Goal: Task Accomplishment & Management: Manage account settings

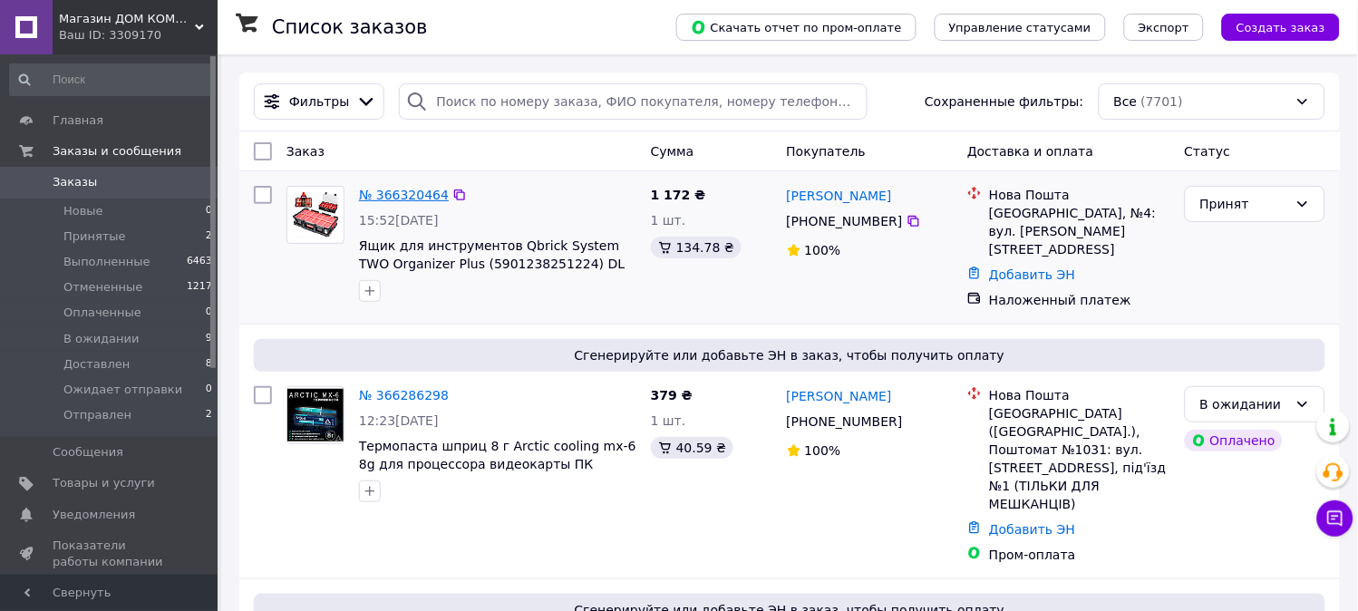
click at [412, 197] on link "№ 366320464" at bounding box center [404, 195] width 90 height 15
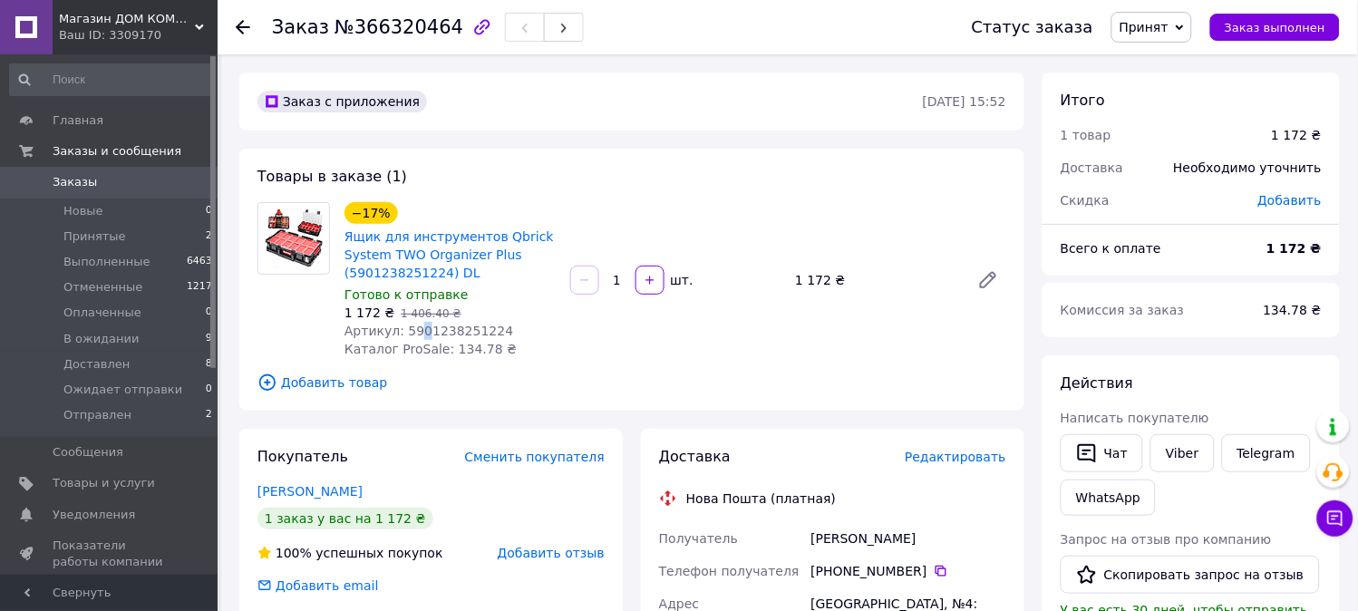
click at [415, 327] on span "Артикул: 5901238251224" at bounding box center [428, 331] width 169 height 15
click at [422, 329] on span "Артикул: 5901238251224" at bounding box center [428, 331] width 169 height 15
copy span "5901238251224"
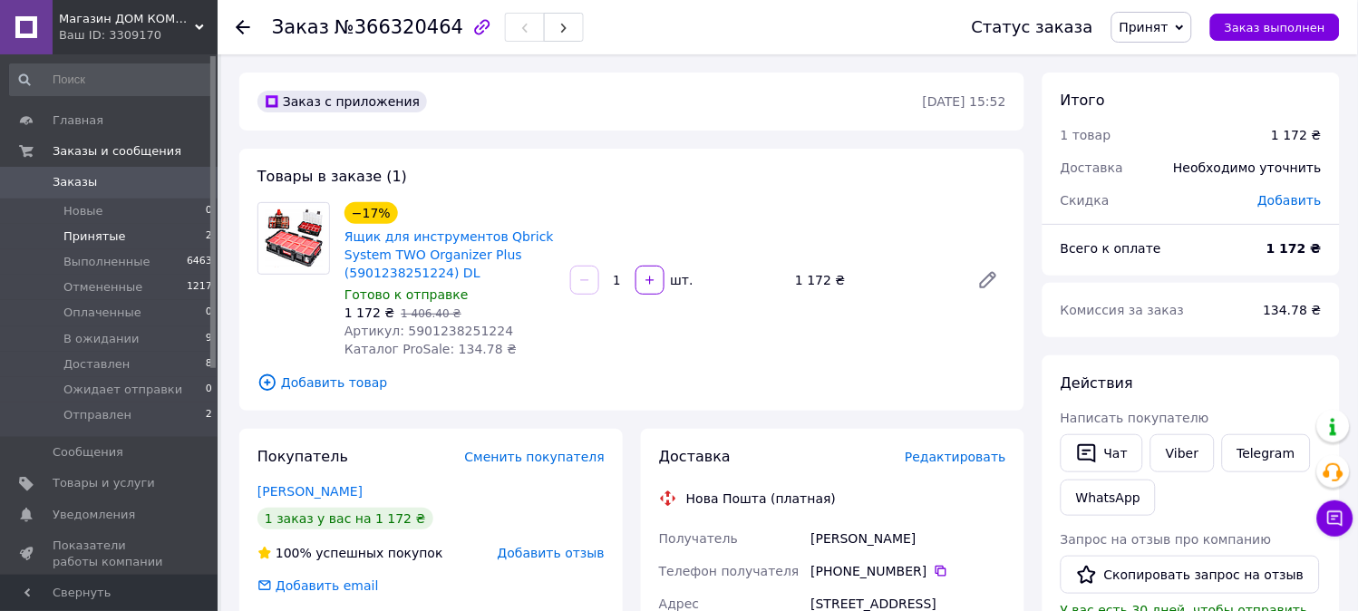
click at [194, 239] on li "Принятые 2" at bounding box center [111, 236] width 223 height 25
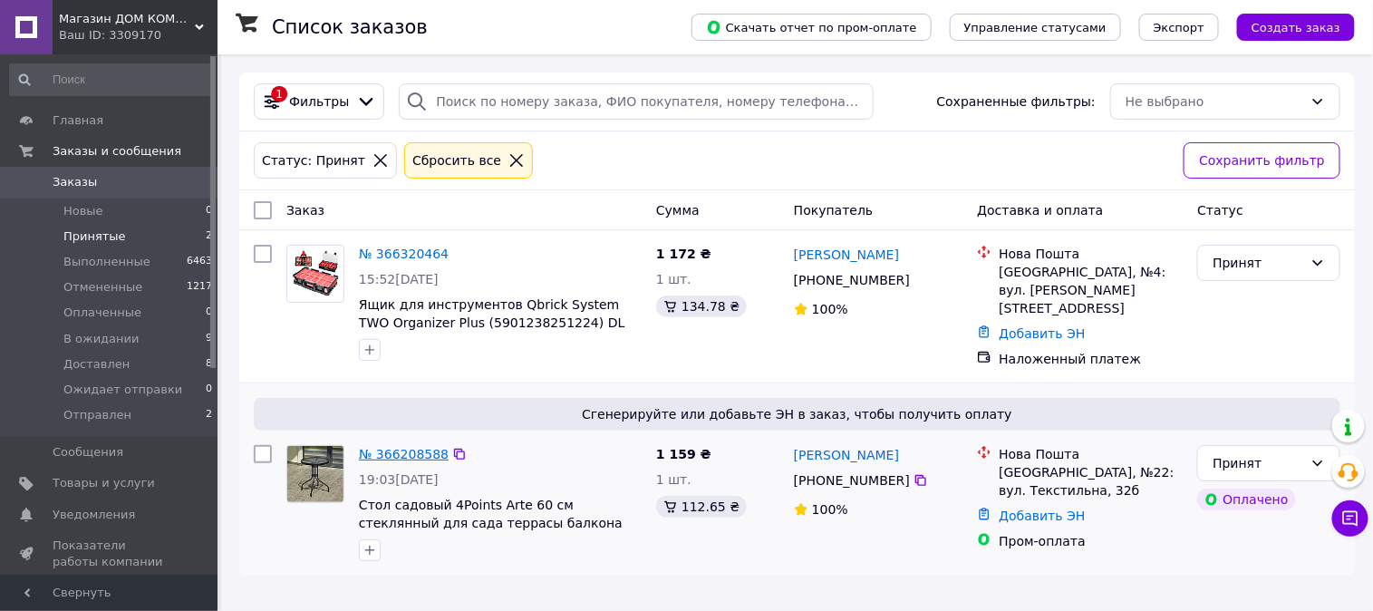
click at [411, 449] on link "№ 366208588" at bounding box center [404, 454] width 90 height 15
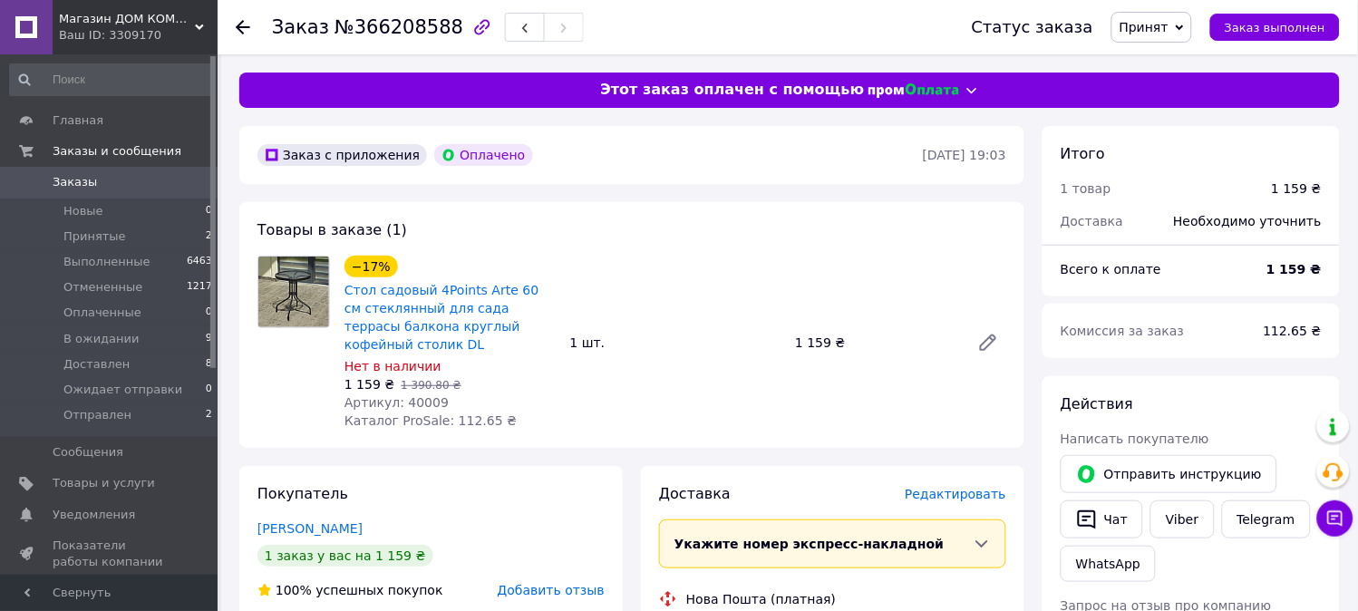
click at [417, 397] on span "Артикул: 40009" at bounding box center [396, 402] width 104 height 15
copy span "40009"
click at [624, 337] on div "1 шт." at bounding box center [676, 342] width 226 height 25
click at [59, 174] on span "Заказы" at bounding box center [75, 182] width 44 height 16
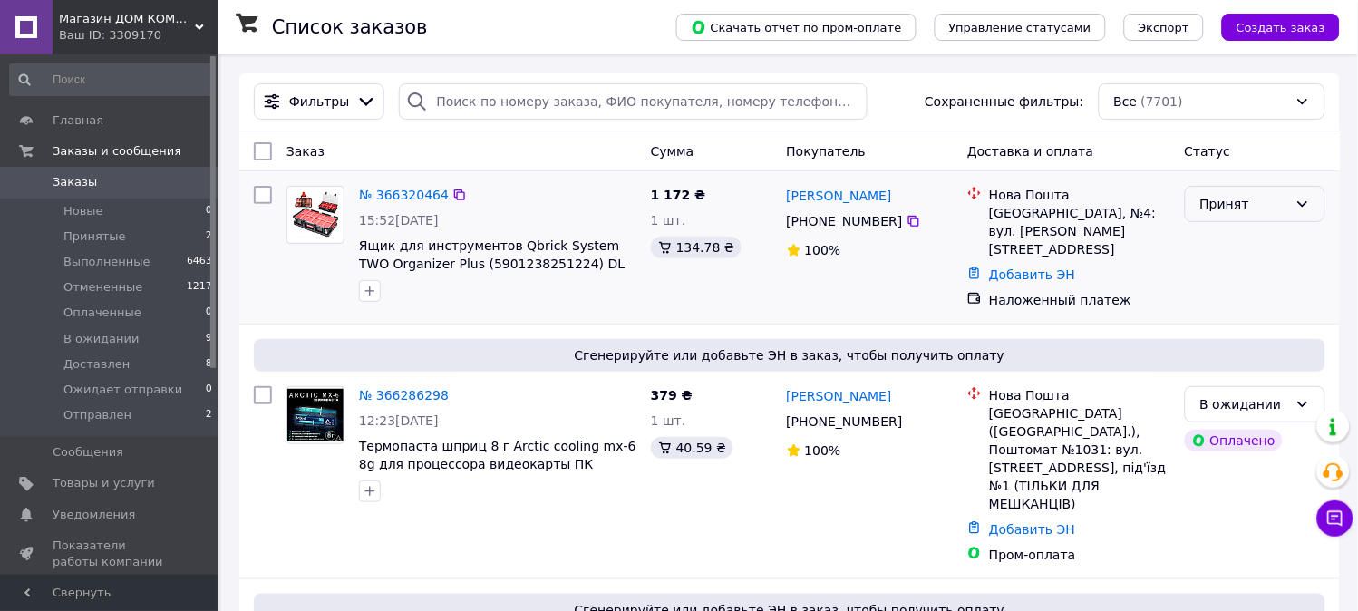
click at [1251, 197] on div "Принят" at bounding box center [1244, 204] width 88 height 20
click at [1235, 337] on li "В ожидании" at bounding box center [1256, 342] width 139 height 33
click at [383, 188] on link "№ 366320464" at bounding box center [404, 195] width 90 height 15
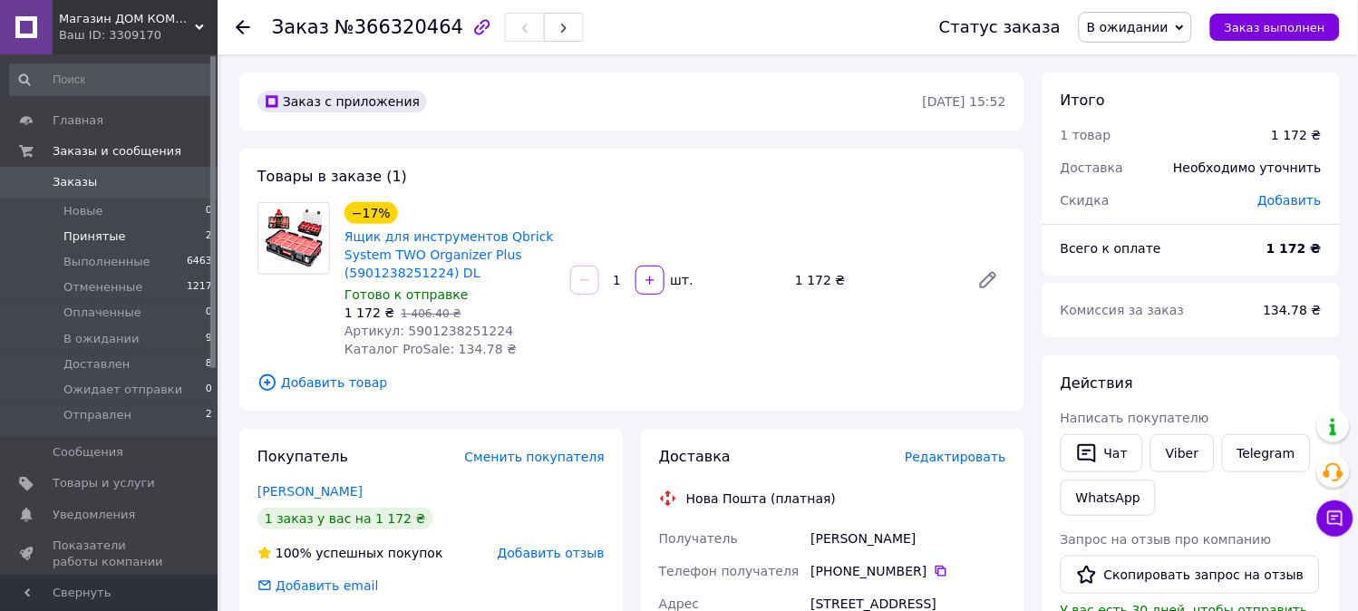
click at [147, 236] on li "Принятые 2" at bounding box center [111, 236] width 223 height 25
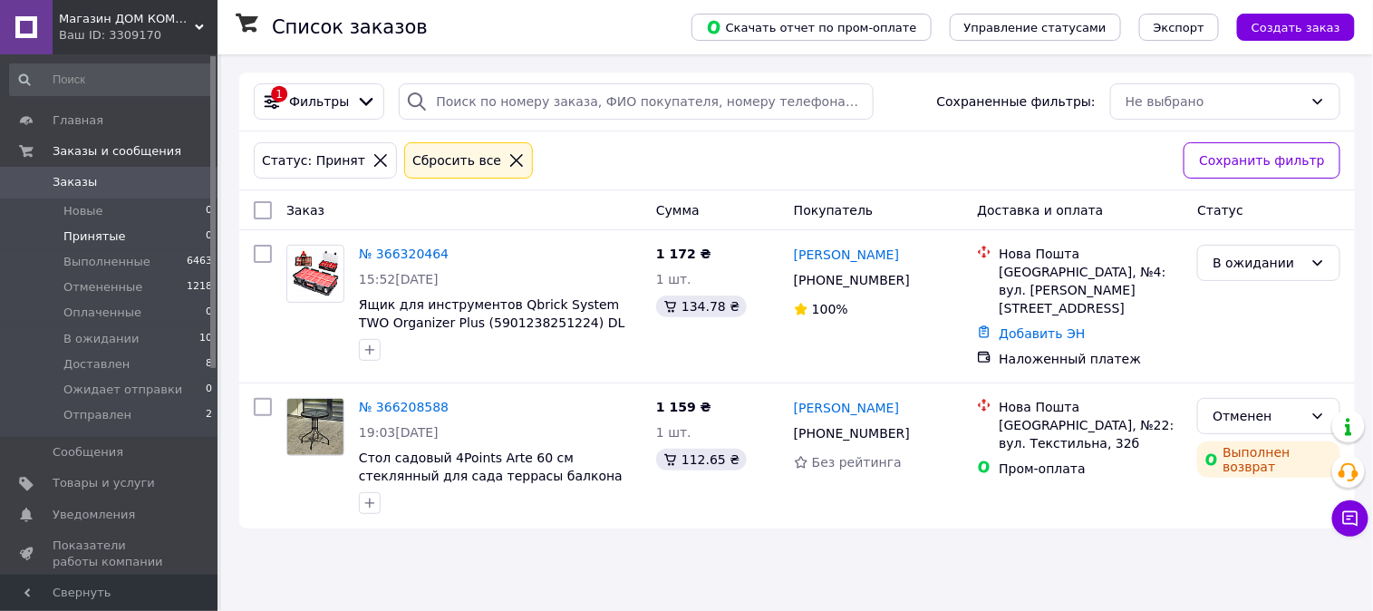
click at [152, 187] on span "Заказы" at bounding box center [110, 182] width 115 height 16
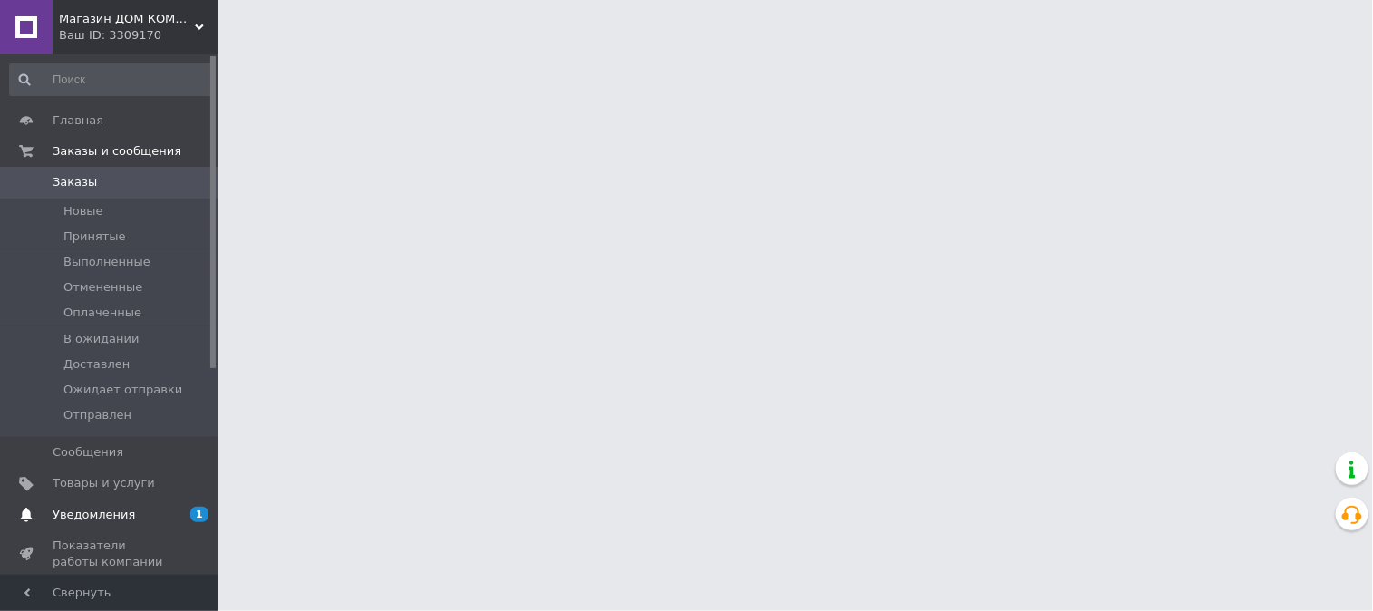
click at [182, 515] on span "1 0" at bounding box center [193, 515] width 50 height 16
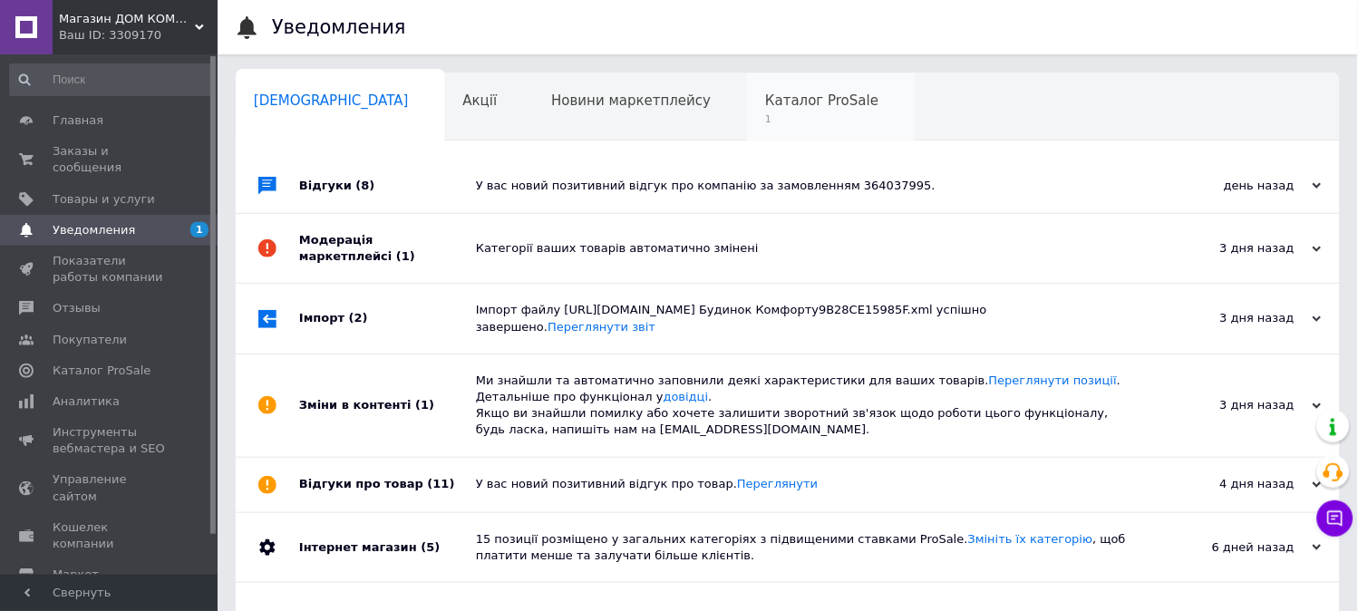
click at [765, 115] on span "1" at bounding box center [821, 119] width 113 height 14
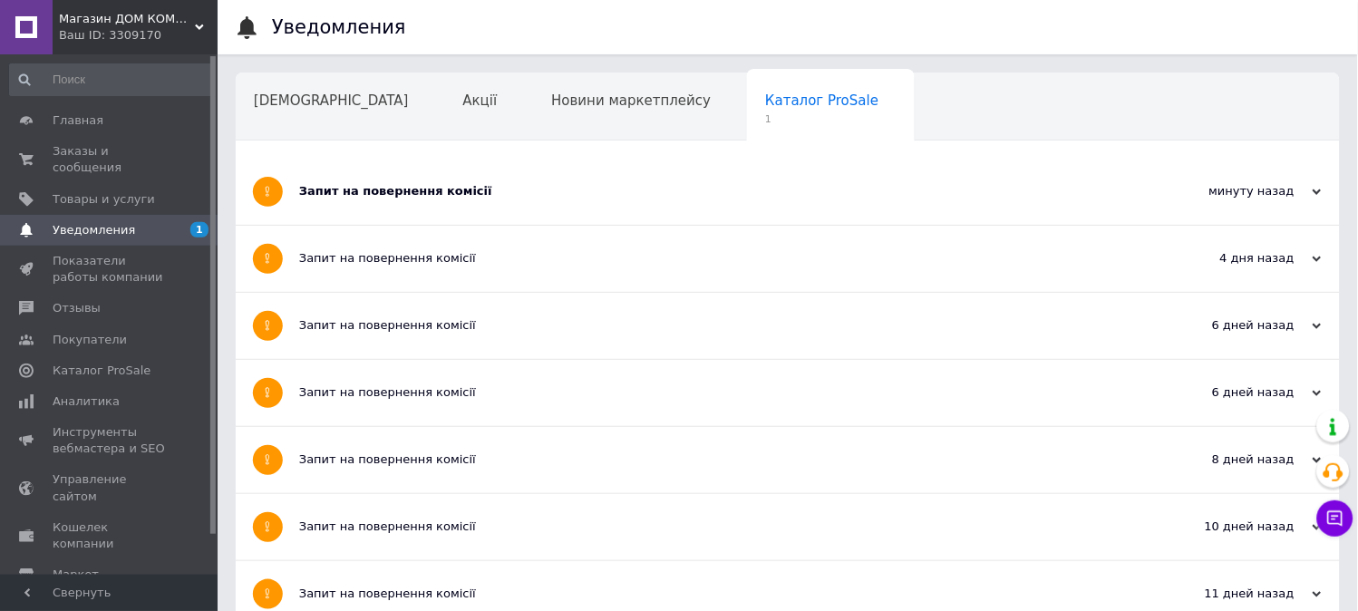
click at [463, 192] on div "Запит на повернення комісії" at bounding box center [719, 191] width 841 height 16
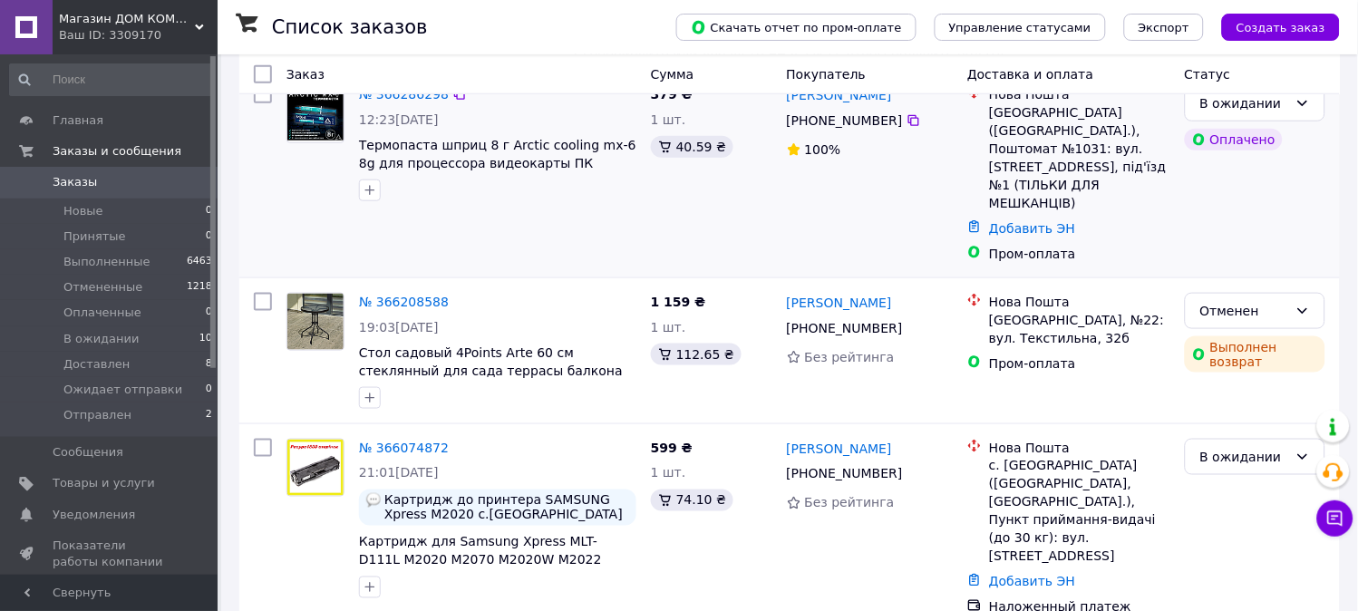
scroll to position [302, 0]
click at [179, 177] on span "0" at bounding box center [193, 182] width 50 height 16
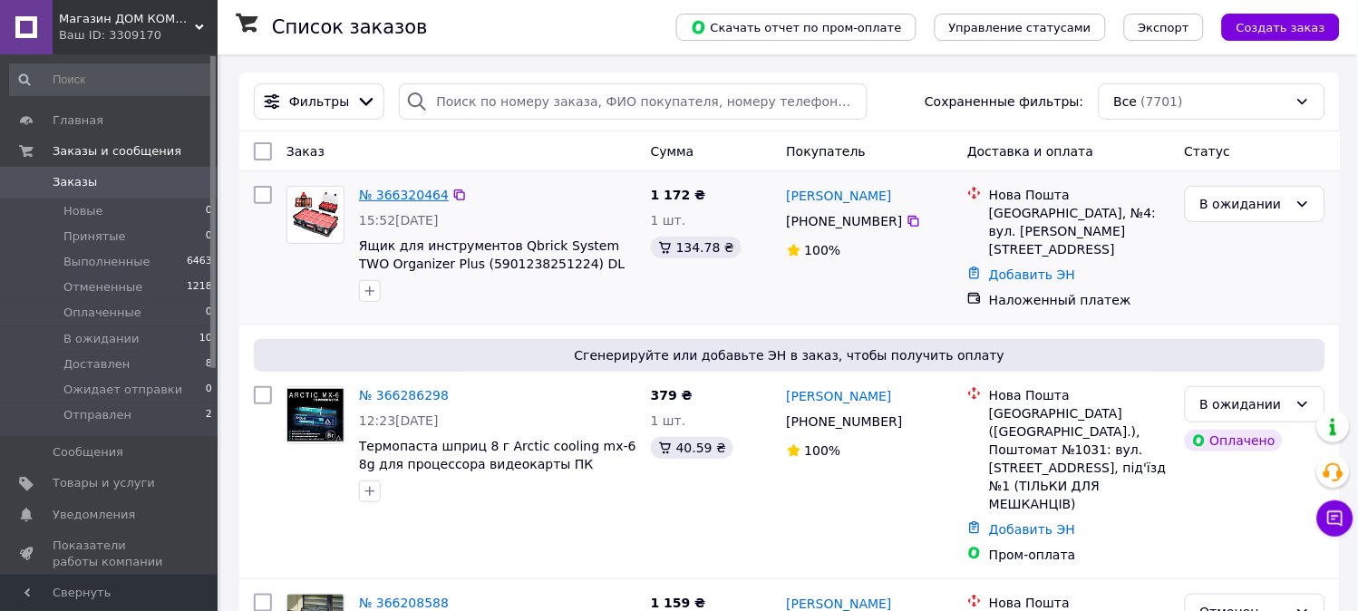
click at [383, 199] on link "№ 366320464" at bounding box center [404, 195] width 90 height 15
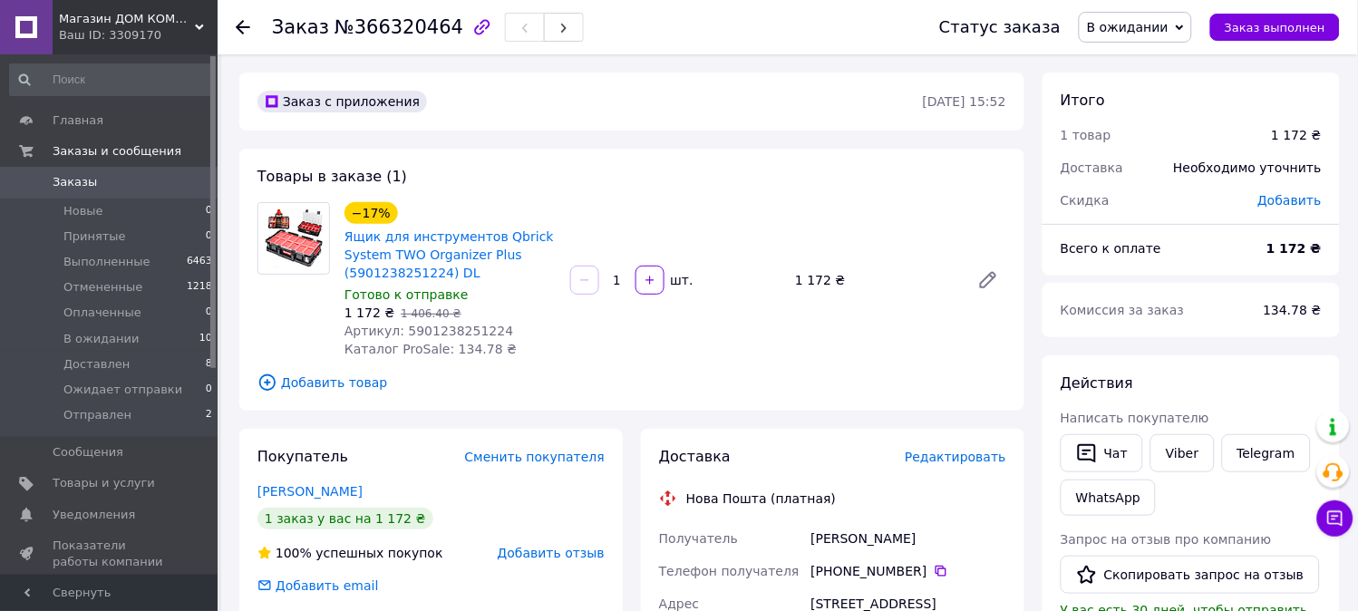
click at [152, 185] on span "Заказы" at bounding box center [110, 182] width 115 height 16
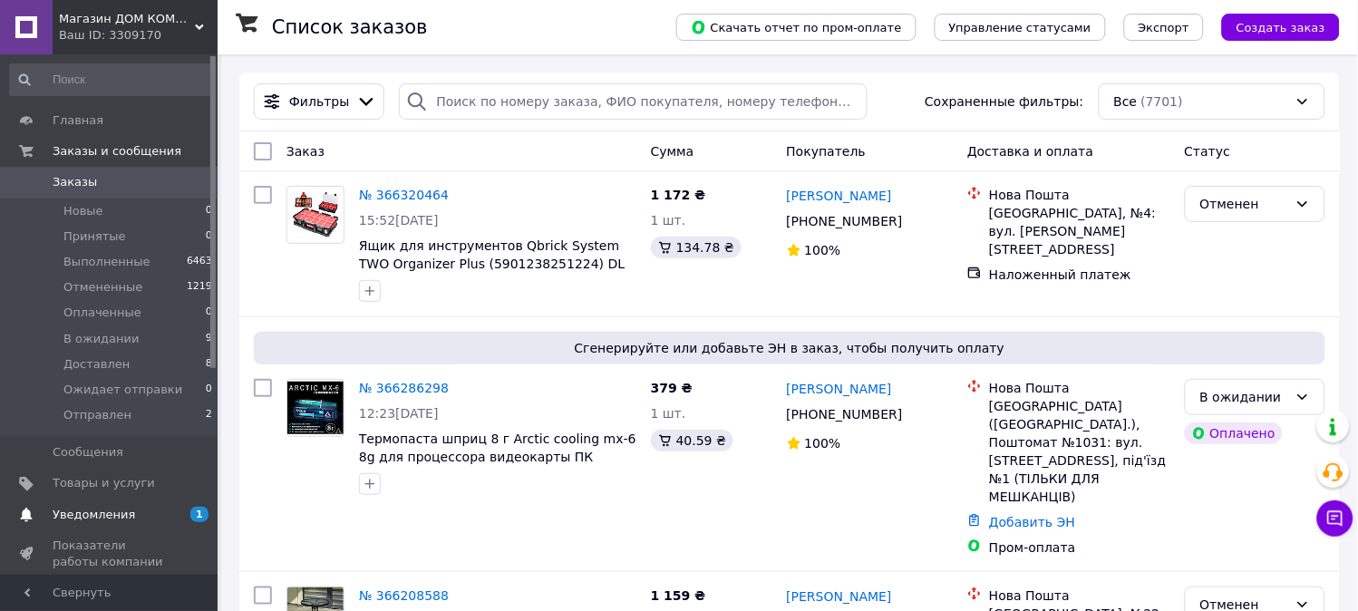
click at [95, 522] on span "Уведомления" at bounding box center [94, 515] width 82 height 16
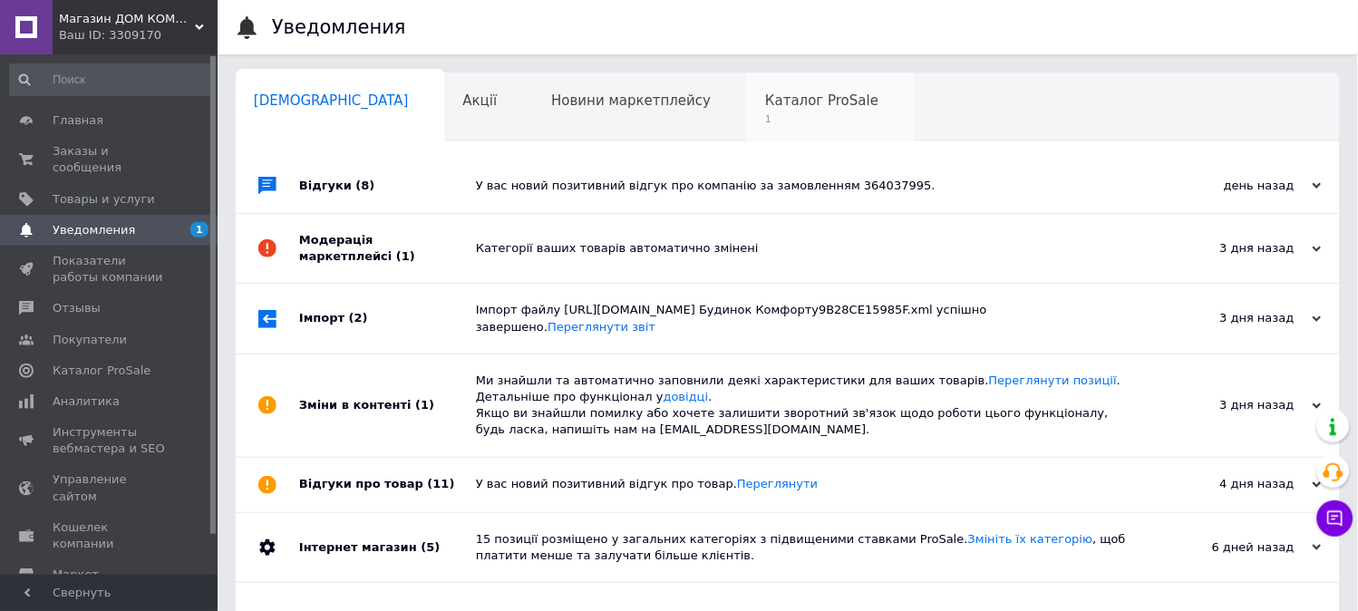
click at [765, 121] on span "1" at bounding box center [821, 119] width 113 height 14
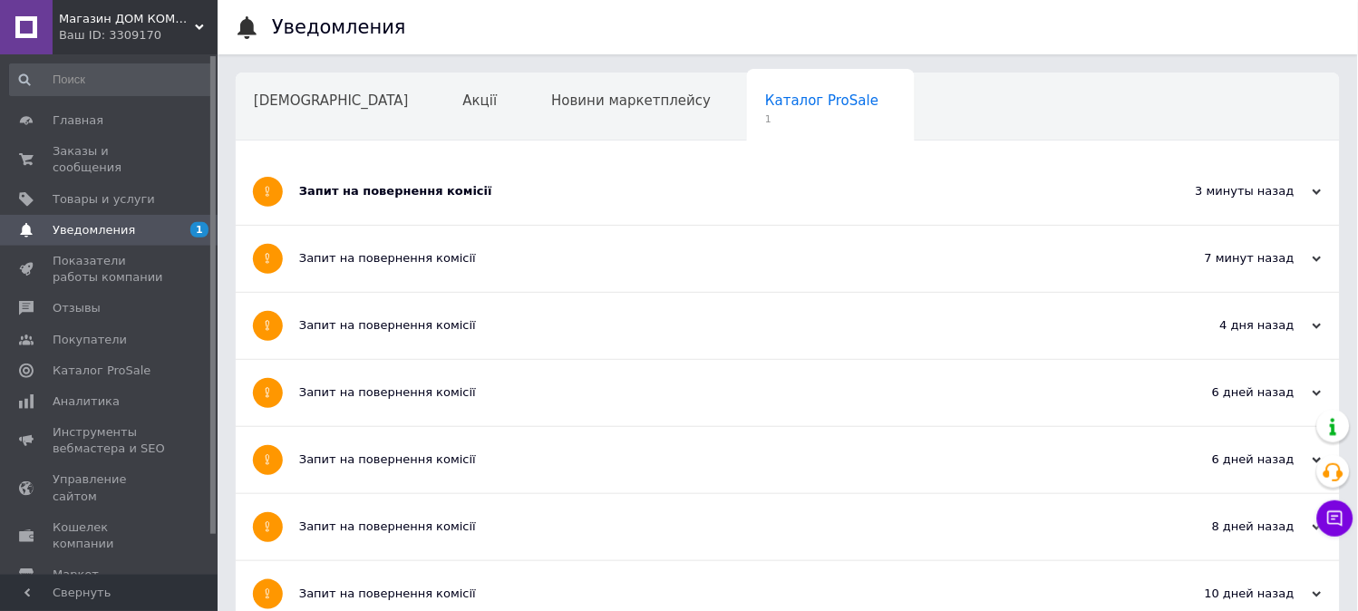
click at [532, 197] on div "Запит на повернення комісії" at bounding box center [719, 191] width 841 height 16
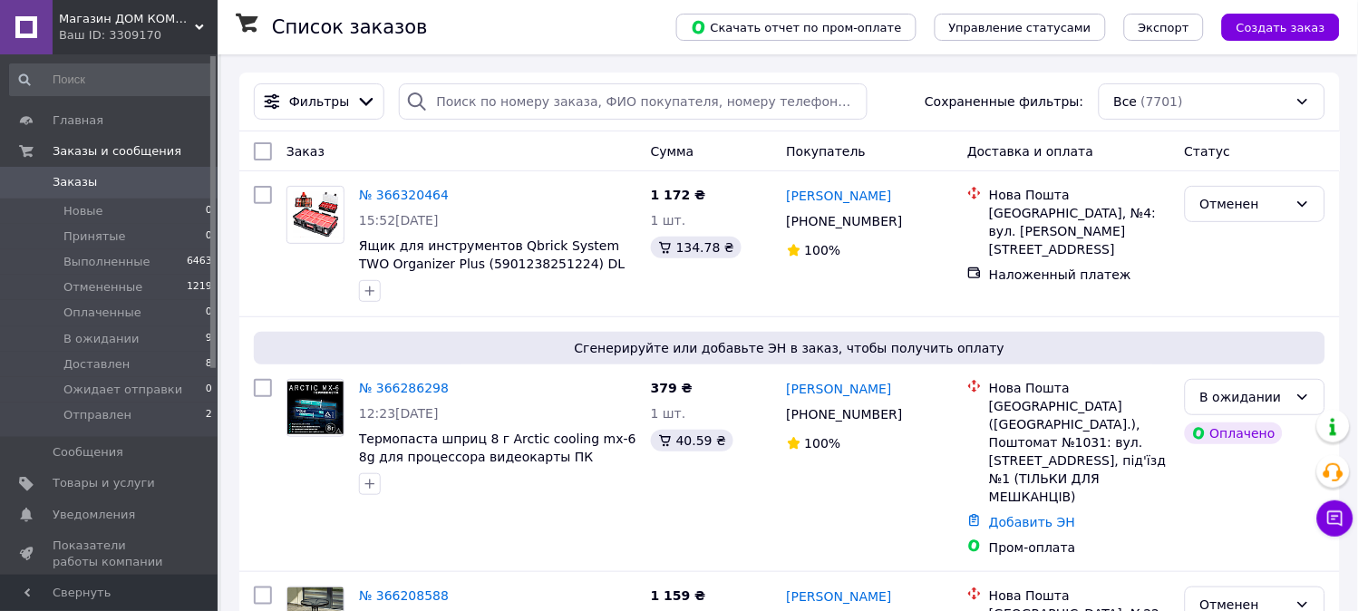
click at [165, 179] on span "Заказы" at bounding box center [110, 182] width 115 height 16
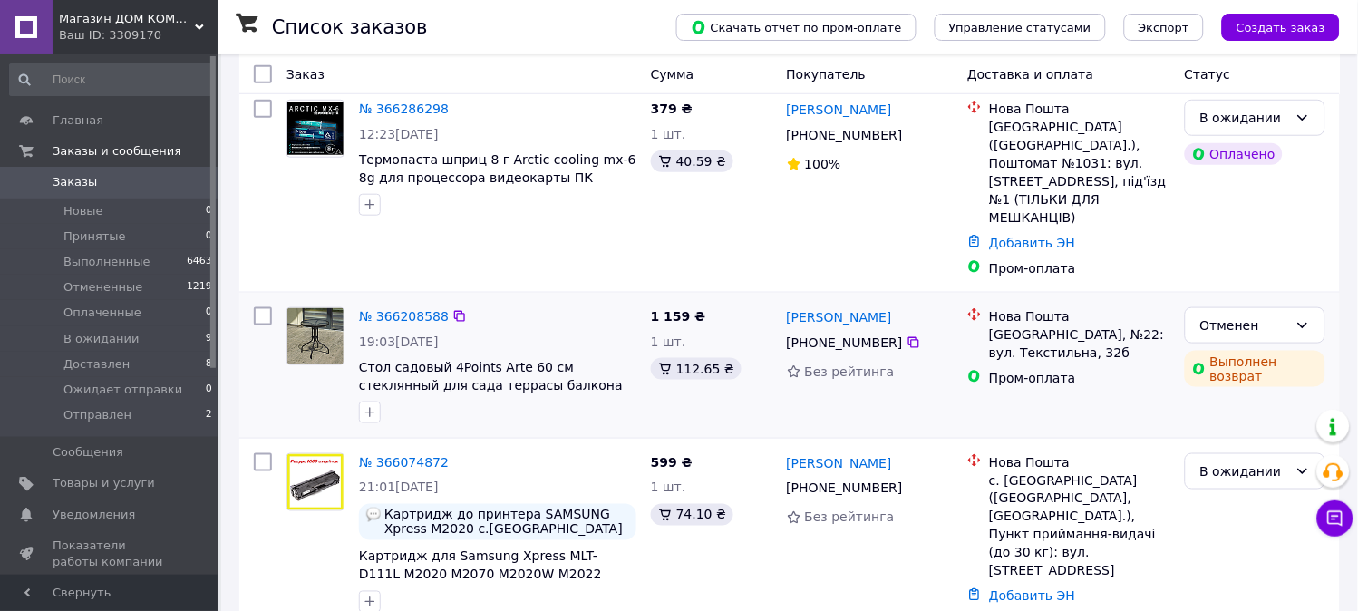
scroll to position [302, 0]
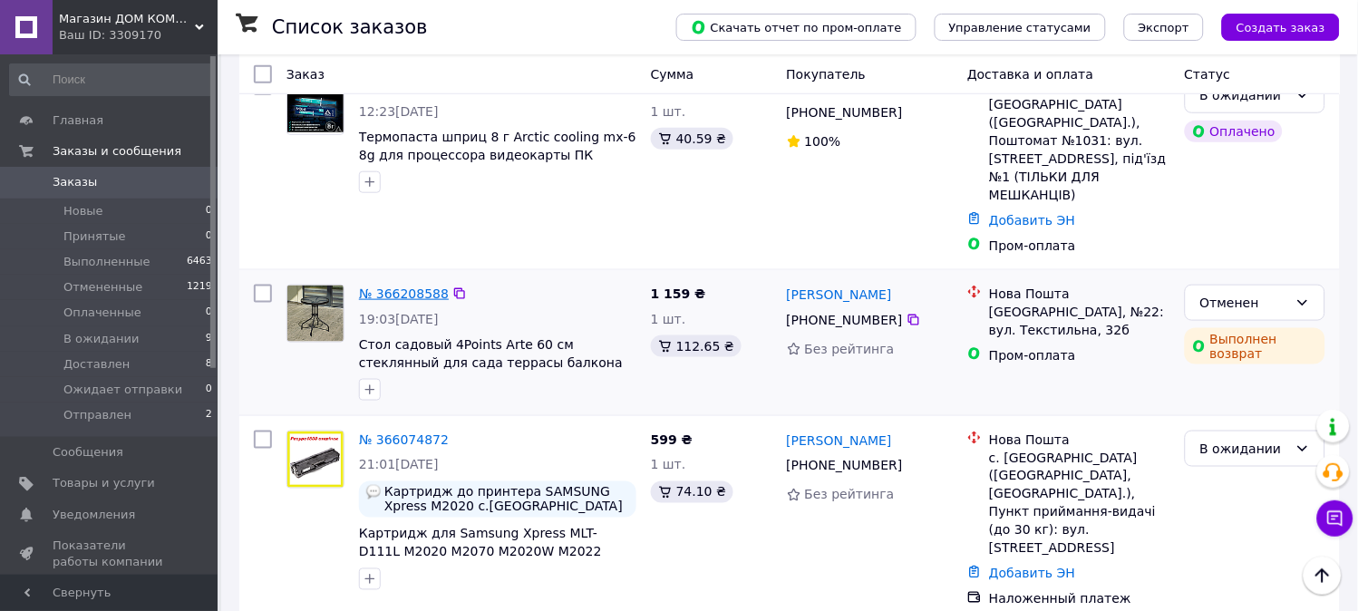
click at [403, 286] on link "№ 366208588" at bounding box center [404, 293] width 90 height 15
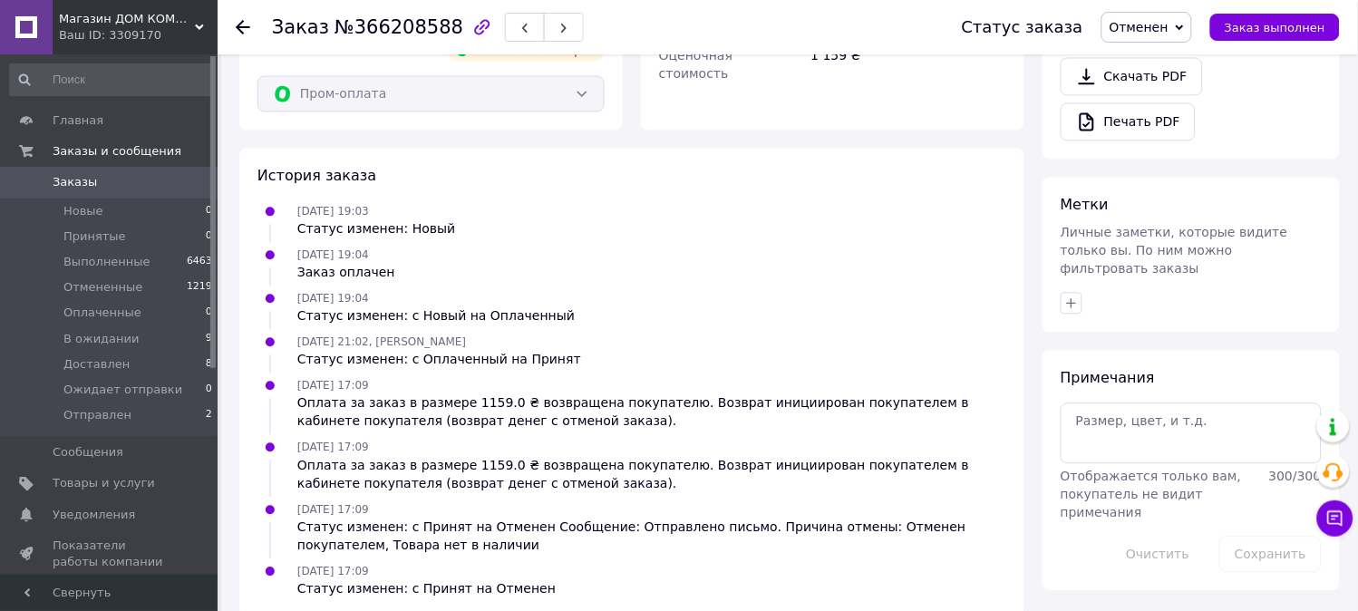
scroll to position [794, 0]
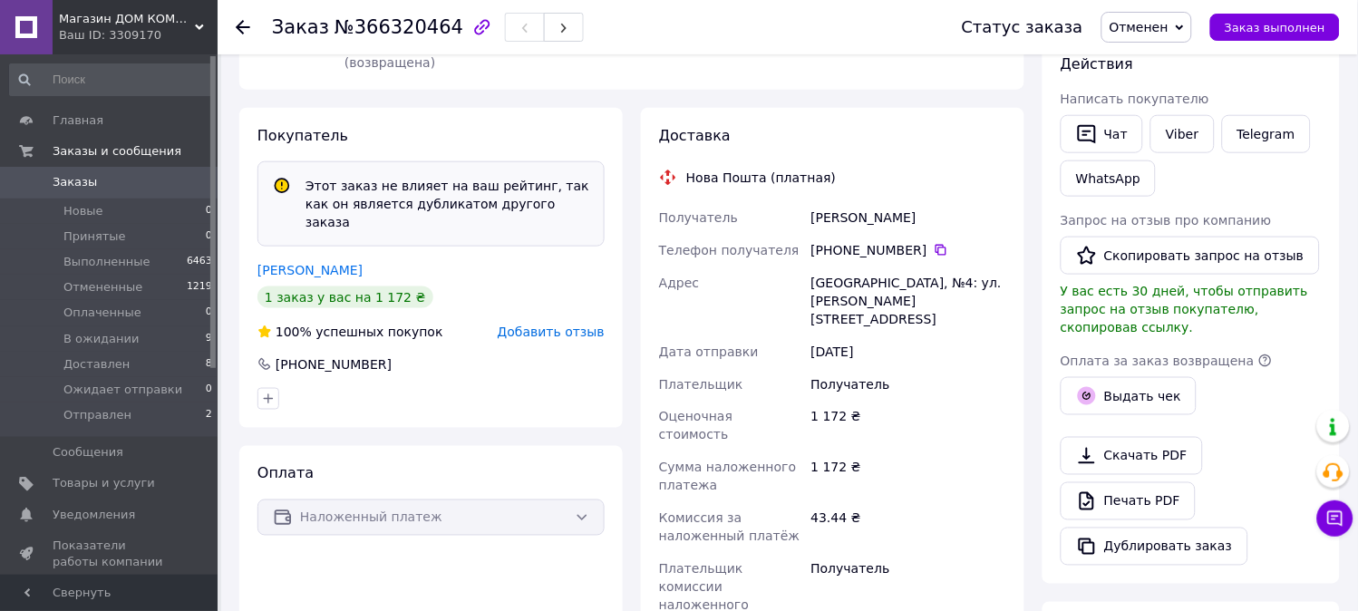
scroll to position [717, 0]
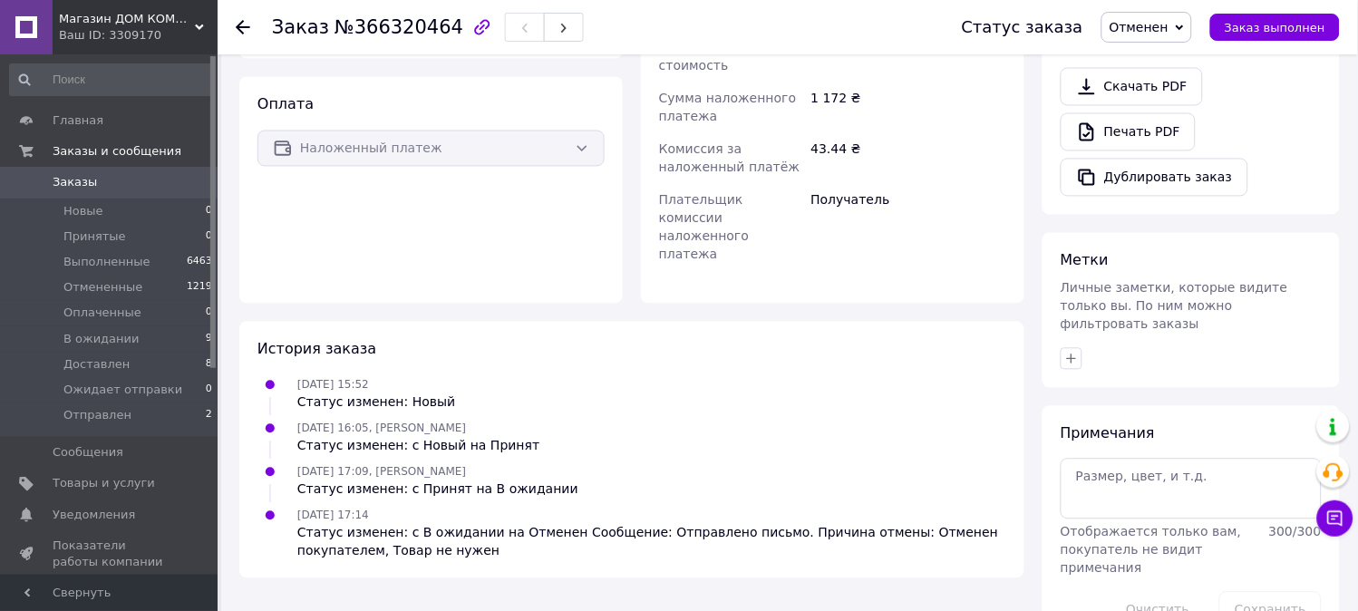
click at [165, 179] on span "Заказы" at bounding box center [110, 182] width 115 height 16
